Goal: Transaction & Acquisition: Purchase product/service

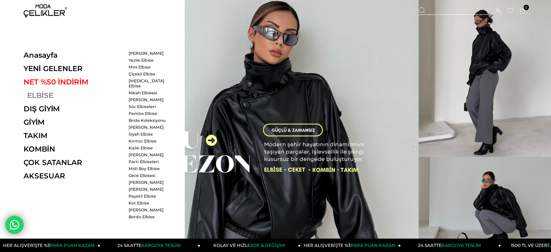
click at [35, 92] on link "ELBİSE" at bounding box center [74, 95] width 100 height 9
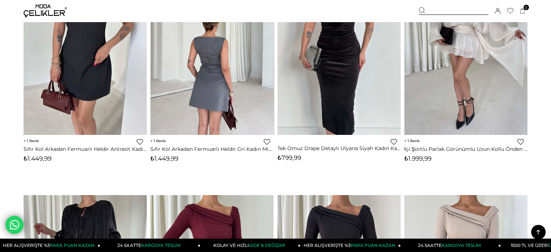
scroll to position [72, 0]
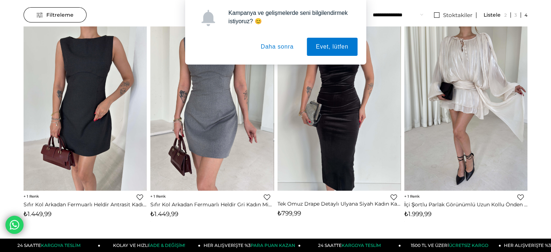
drag, startPoint x: 277, startPoint y: 42, endPoint x: 283, endPoint y: 43, distance: 6.0
click at [277, 42] on button "Daha sonra" at bounding box center [277, 47] width 51 height 18
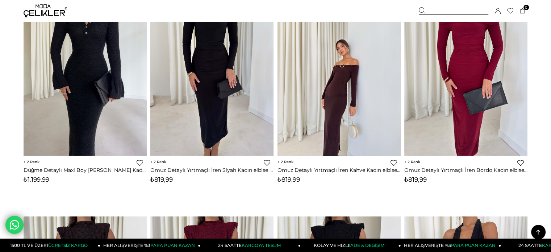
scroll to position [2136, 0]
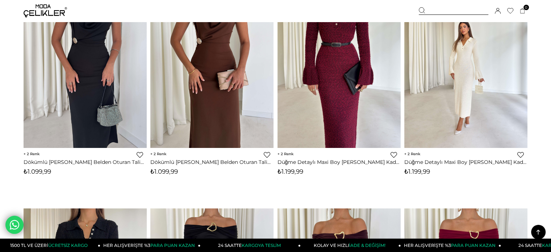
click at [441, 8] on div at bounding box center [454, 11] width 70 height 8
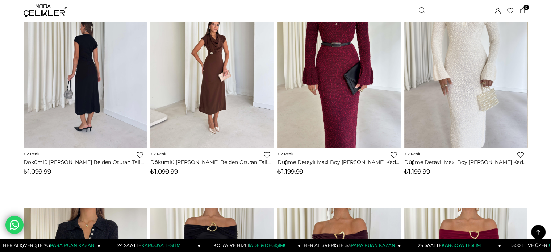
click at [434, 11] on div at bounding box center [454, 11] width 70 height 8
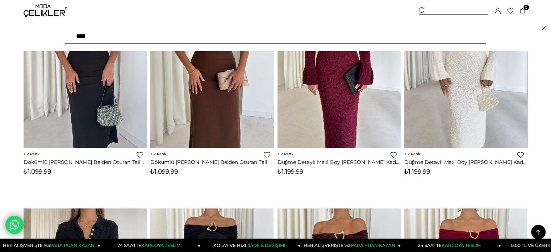
type input "*****"
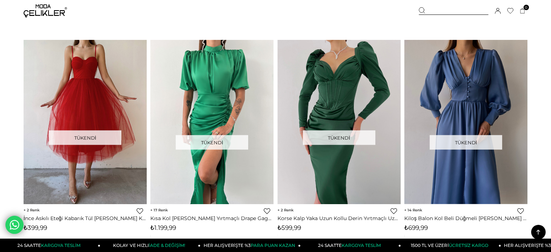
scroll to position [1448, 0]
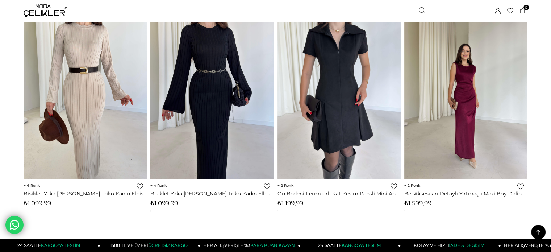
scroll to position [4127, 0]
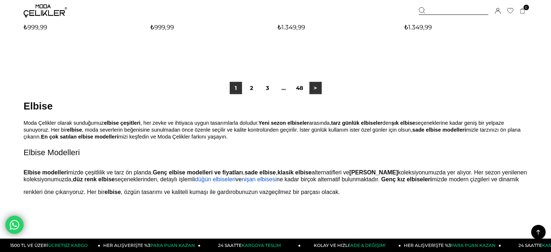
click at [317, 87] on link ">" at bounding box center [315, 88] width 12 height 12
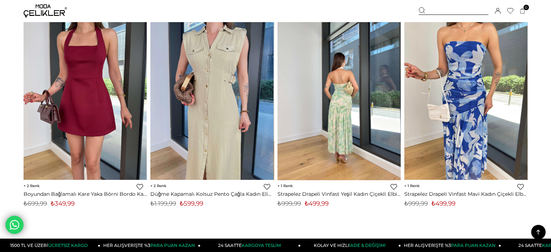
scroll to position [3005, 0]
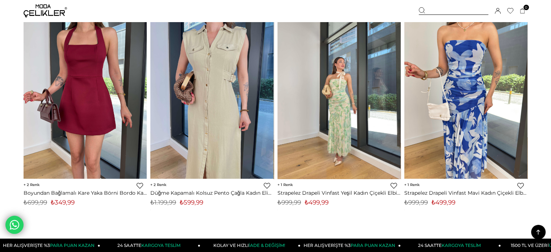
click at [342, 98] on img at bounding box center [338, 96] width 123 height 164
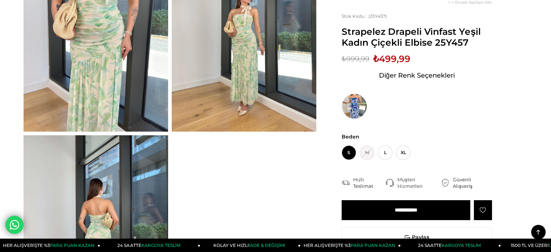
scroll to position [109, 0]
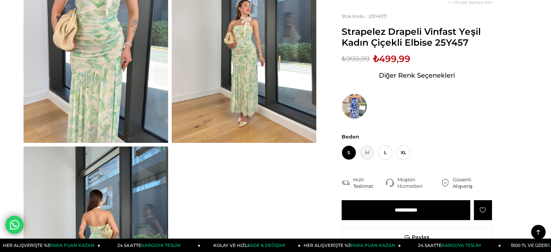
click at [89, 58] on img at bounding box center [96, 46] width 144 height 193
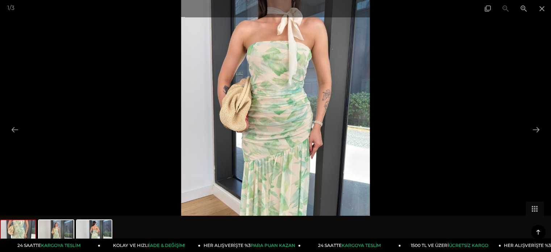
scroll to position [253, 0]
click at [542, 129] on button at bounding box center [535, 129] width 15 height 14
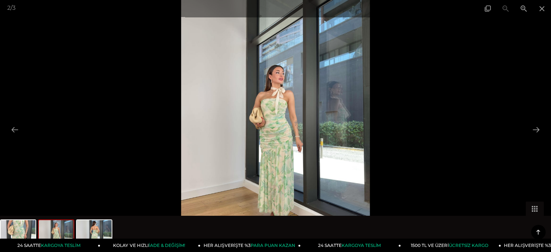
scroll to position [290, 0]
drag, startPoint x: 259, startPoint y: 94, endPoint x: 363, endPoint y: 95, distance: 104.3
click at [261, 95] on img at bounding box center [275, 126] width 189 height 252
click at [537, 10] on span at bounding box center [542, 8] width 18 height 17
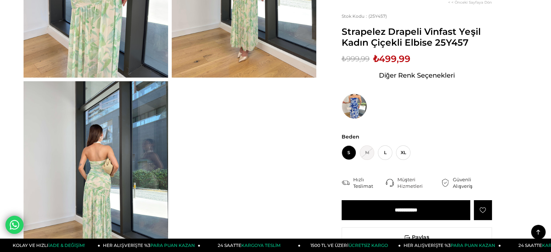
scroll to position [72, 0]
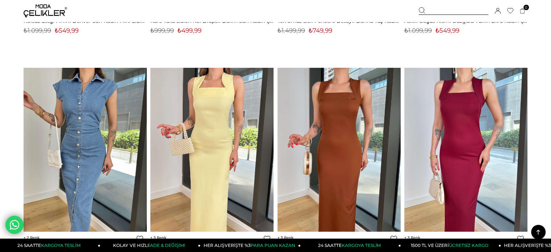
scroll to position [3852, 0]
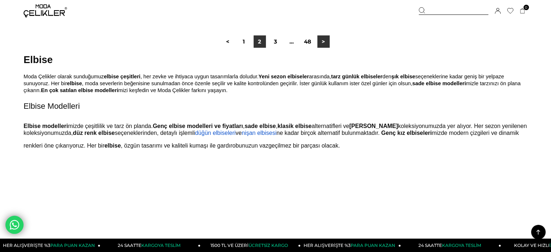
click at [323, 43] on link ">" at bounding box center [323, 41] width 12 height 12
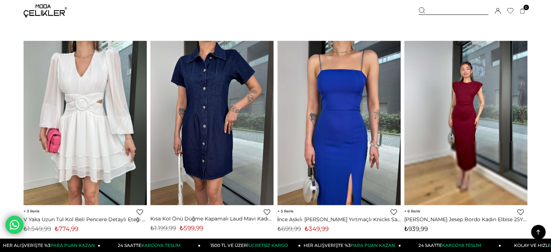
scroll to position [4525, 0]
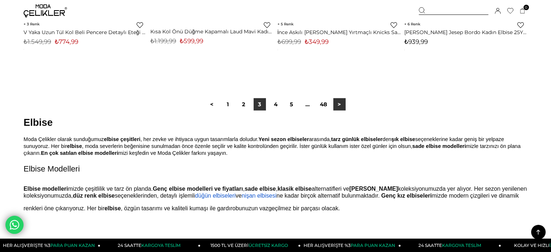
click at [341, 105] on link ">" at bounding box center [339, 104] width 12 height 12
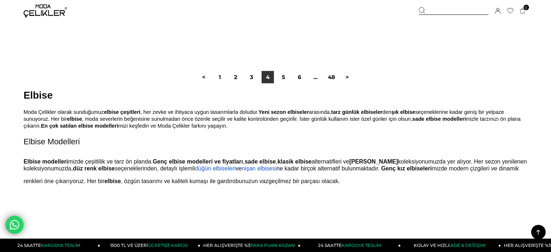
scroll to position [4562, 0]
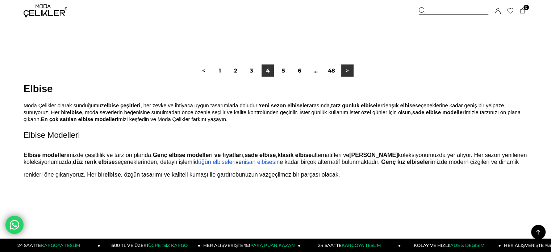
click at [346, 67] on link ">" at bounding box center [347, 70] width 12 height 12
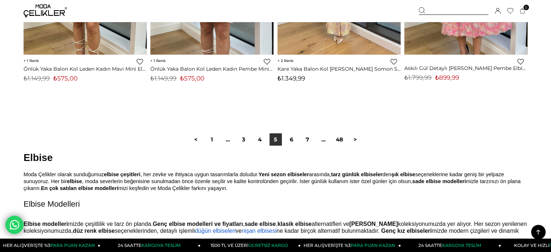
scroll to position [4525, 0]
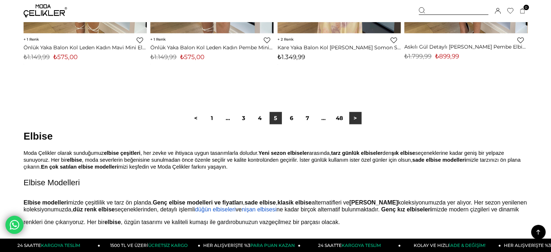
click at [352, 116] on link ">" at bounding box center [355, 118] width 12 height 12
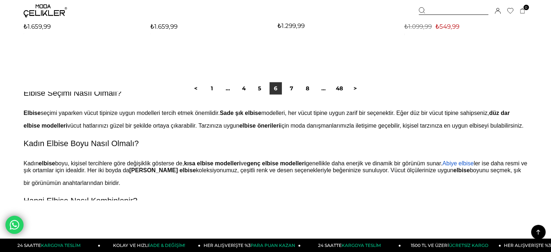
scroll to position [181, 0]
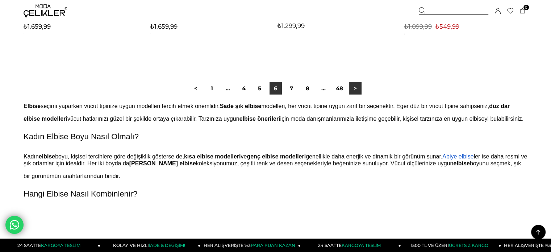
click at [354, 87] on link ">" at bounding box center [355, 88] width 12 height 12
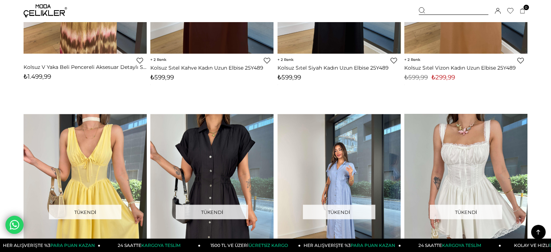
scroll to position [1593, 0]
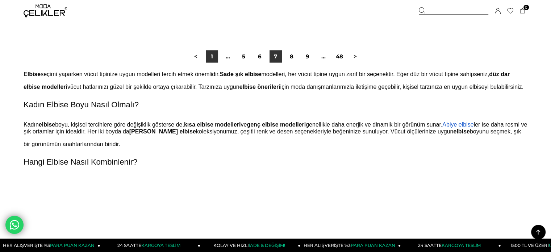
click at [211, 56] on link "1" at bounding box center [212, 56] width 12 height 12
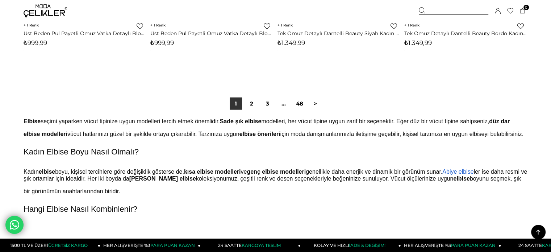
scroll to position [4525, 0]
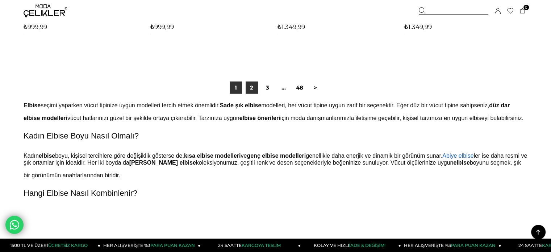
click at [252, 90] on link "2" at bounding box center [251, 87] width 12 height 12
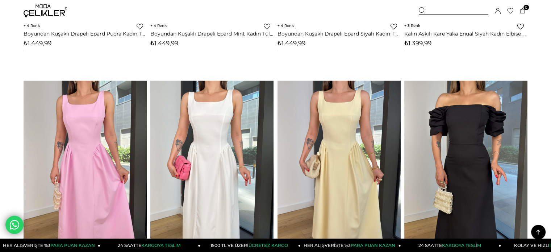
scroll to position [1593, 0]
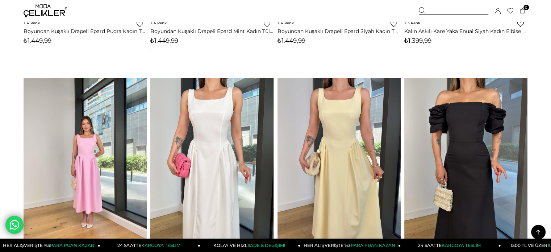
click at [90, 130] on img at bounding box center [85, 160] width 123 height 164
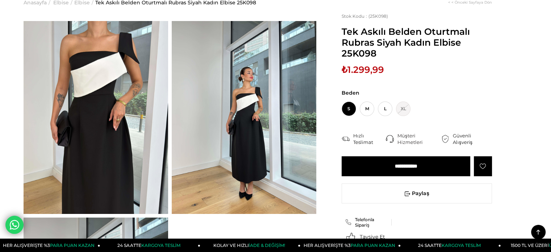
scroll to position [36, 0]
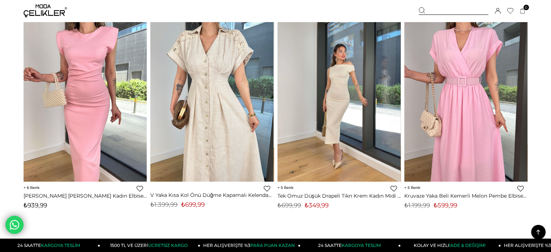
scroll to position [4531, 0]
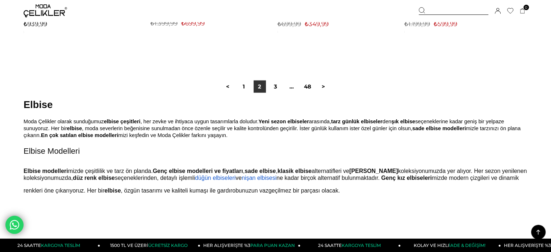
click at [275, 83] on link "3" at bounding box center [275, 86] width 12 height 12
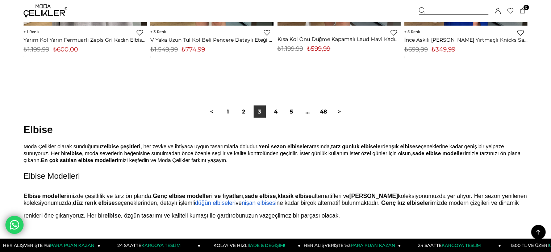
scroll to position [4525, 0]
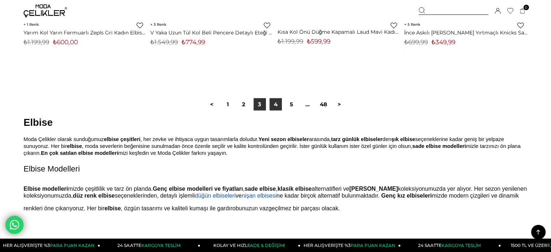
click at [275, 107] on link "4" at bounding box center [275, 104] width 12 height 12
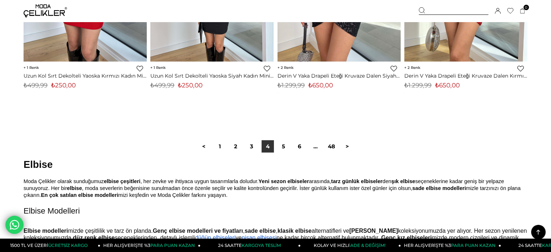
scroll to position [4381, 0]
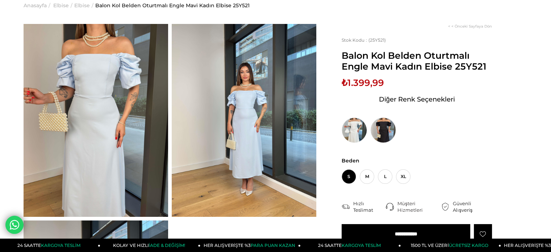
scroll to position [36, 0]
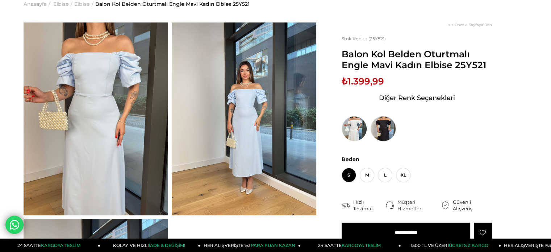
click at [386, 131] on img at bounding box center [382, 128] width 25 height 25
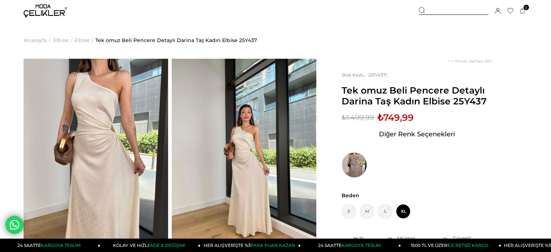
click at [356, 169] on img at bounding box center [353, 164] width 25 height 25
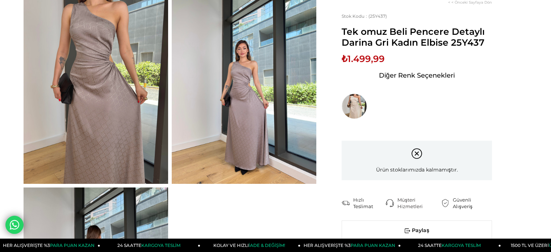
scroll to position [72, 0]
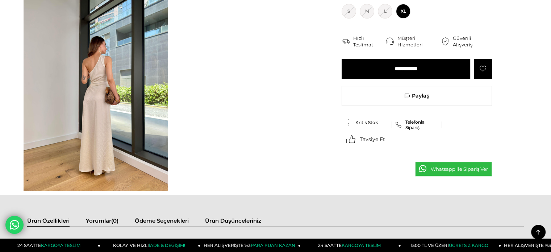
scroll to position [253, 0]
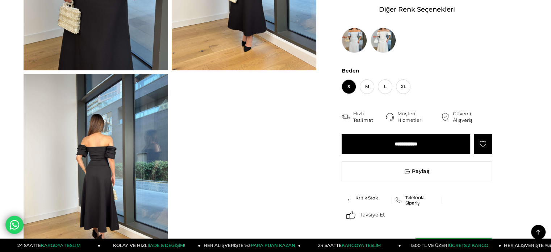
scroll to position [181, 0]
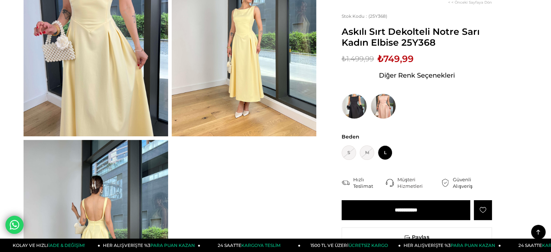
scroll to position [109, 0]
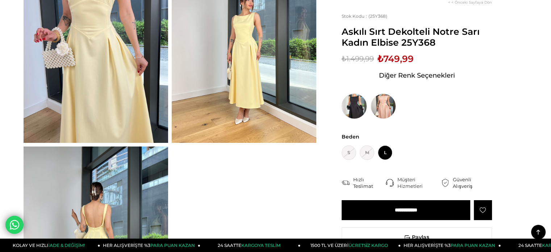
click at [356, 100] on img at bounding box center [353, 105] width 25 height 25
